Goal: Find specific page/section: Find specific page/section

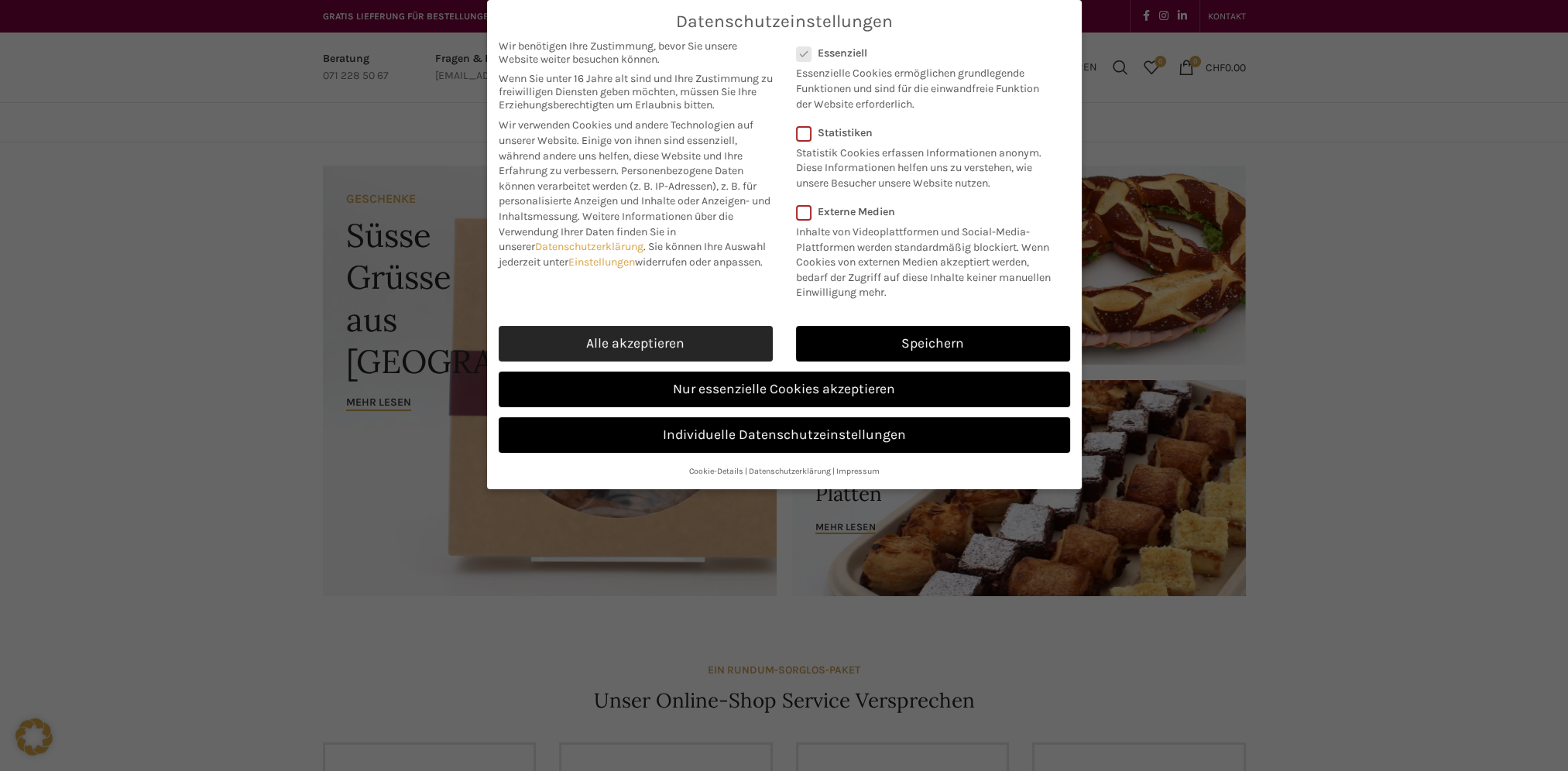
click at [635, 338] on link "Alle akzeptieren" at bounding box center [636, 343] width 274 height 35
checkbox input "true"
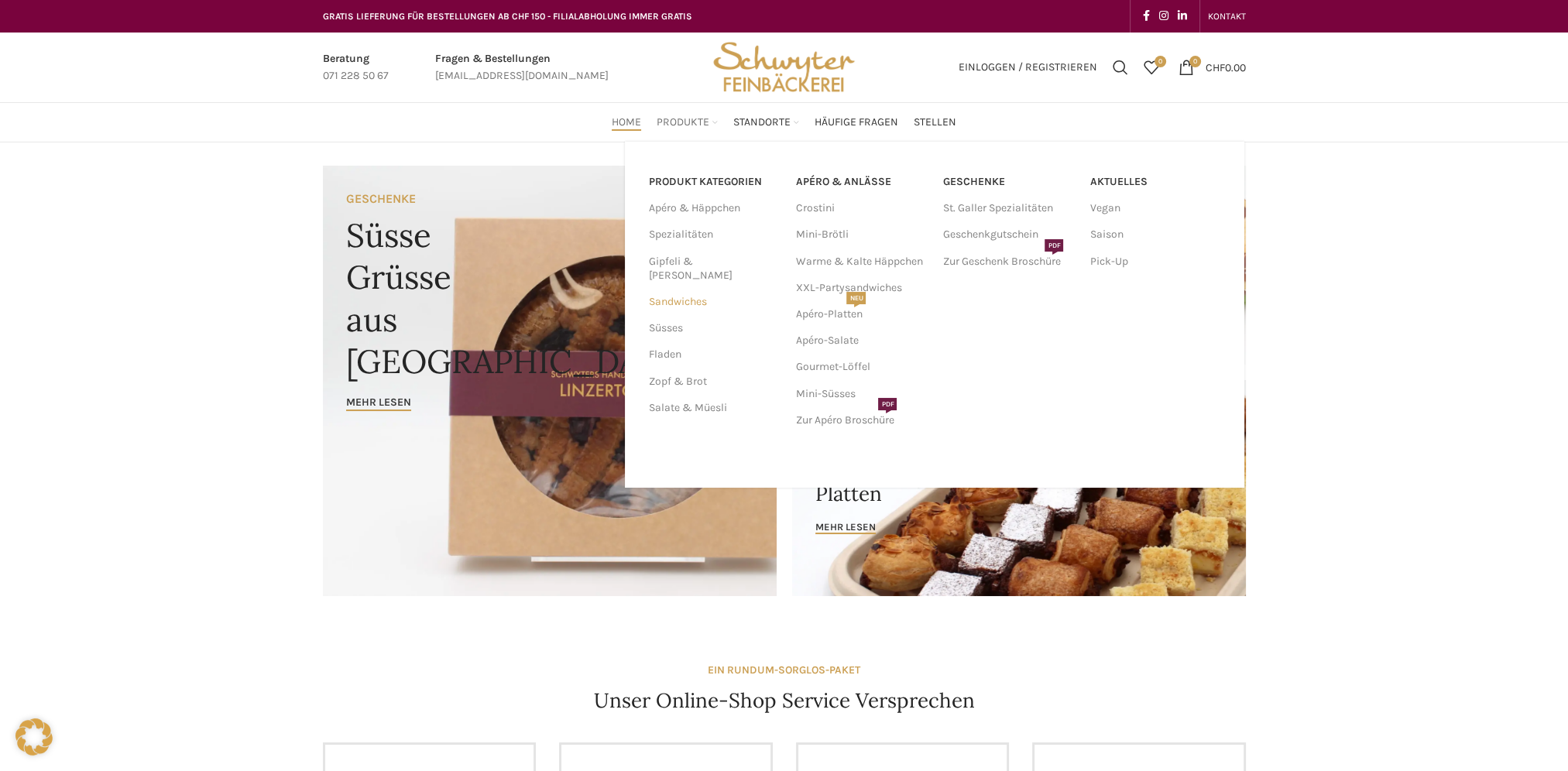
click at [680, 289] on link "Sandwiches" at bounding box center [712, 302] width 129 height 26
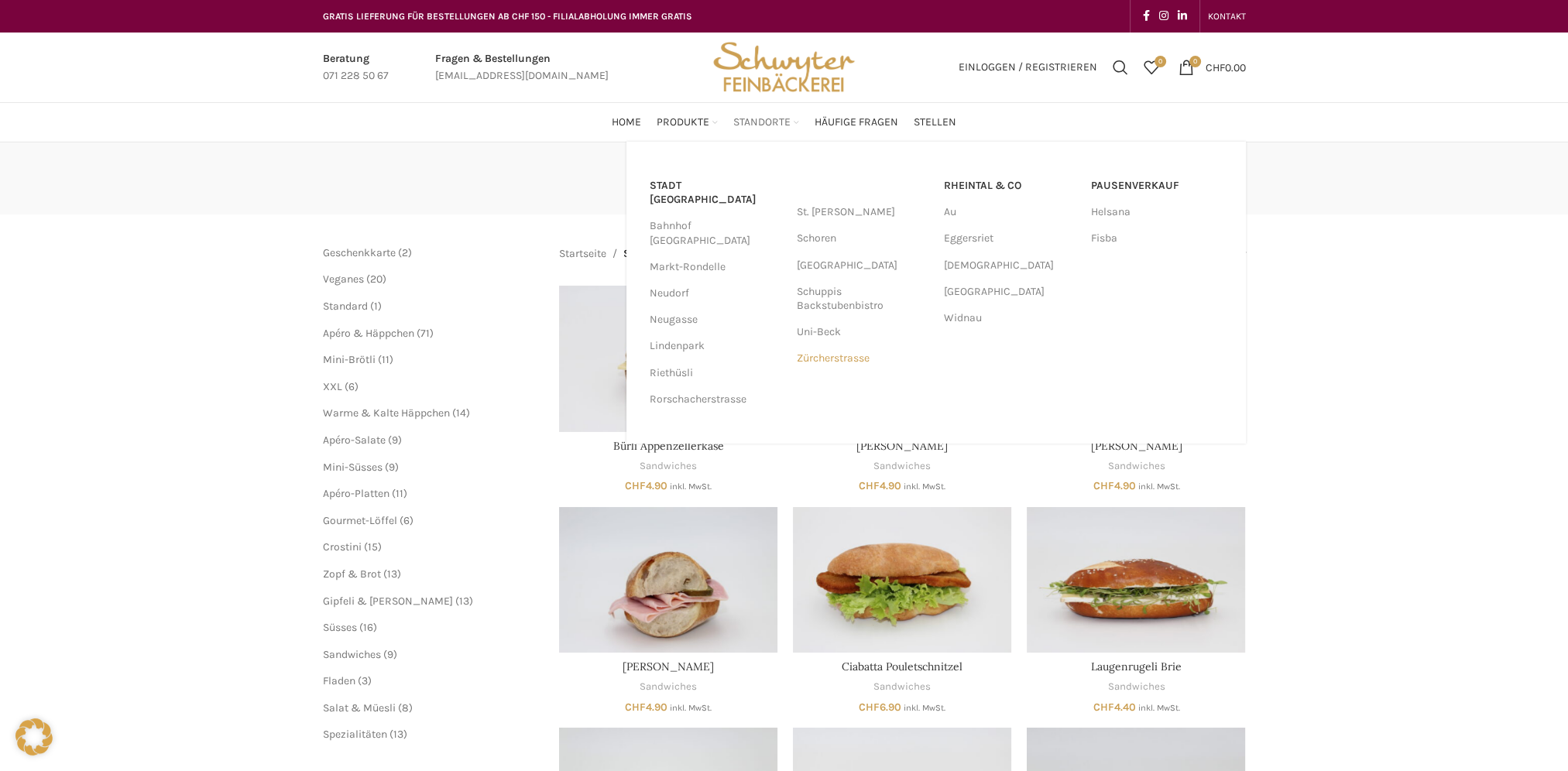
click at [831, 358] on link "Zürcherstrasse" at bounding box center [863, 358] width 131 height 26
